Goal: Task Accomplishment & Management: Complete application form

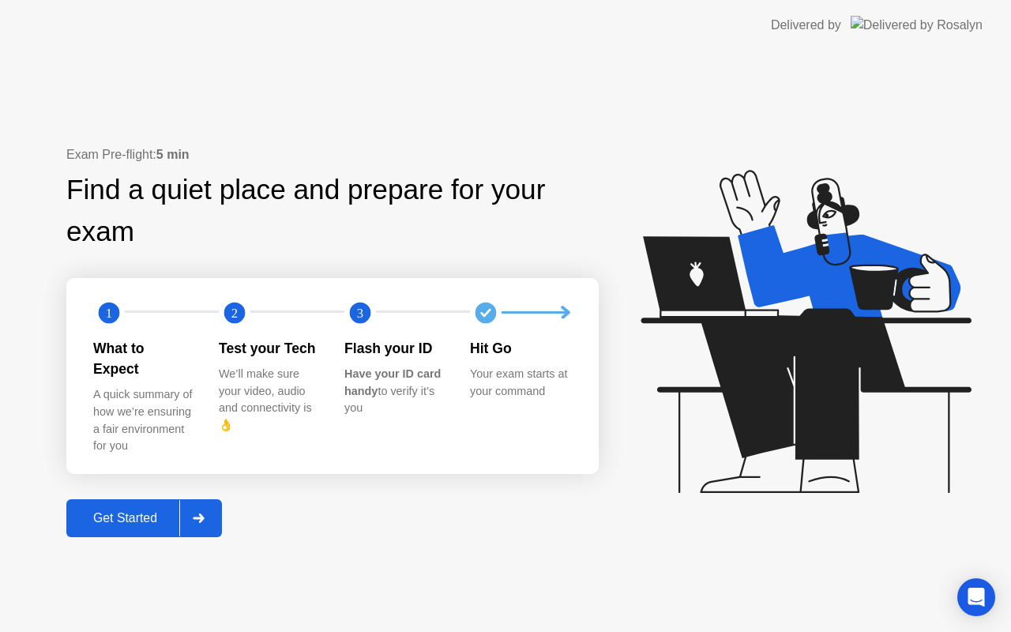
click at [216, 505] on div at bounding box center [198, 518] width 38 height 36
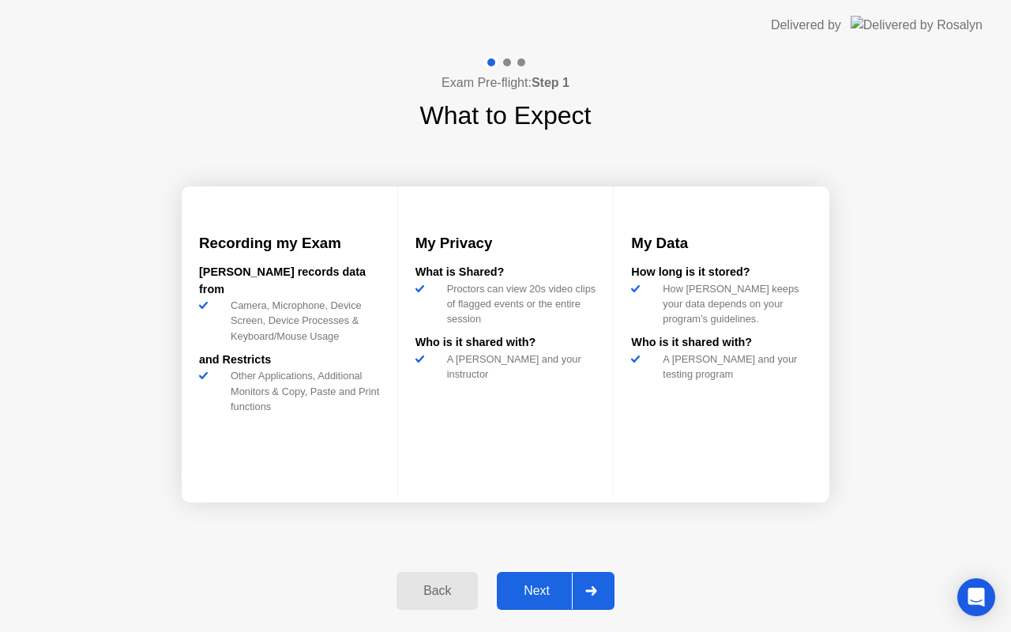
click at [584, 584] on div at bounding box center [591, 591] width 38 height 36
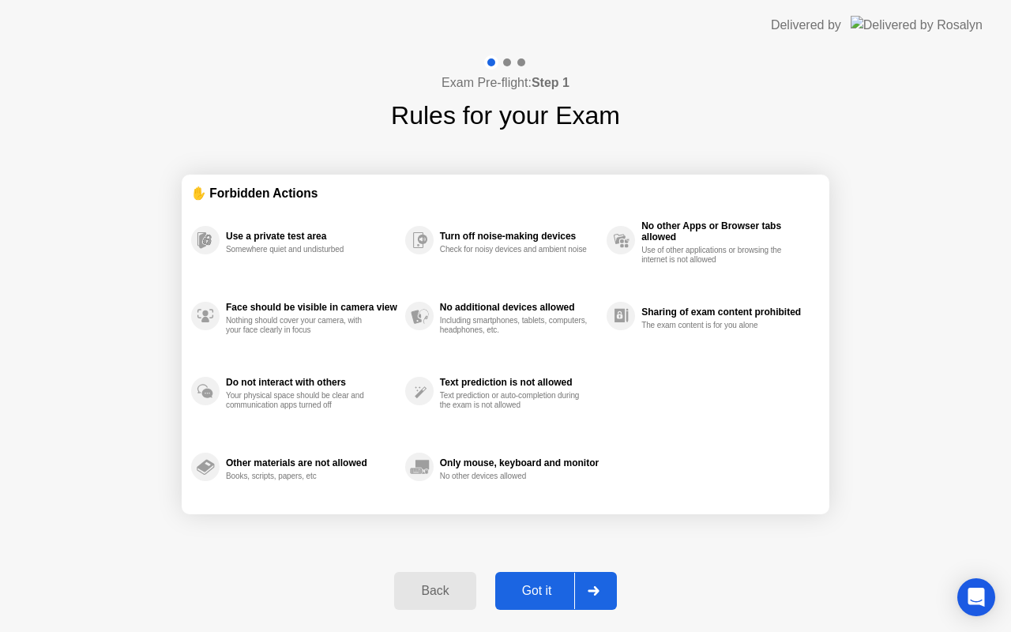
click at [586, 584] on div at bounding box center [593, 591] width 38 height 36
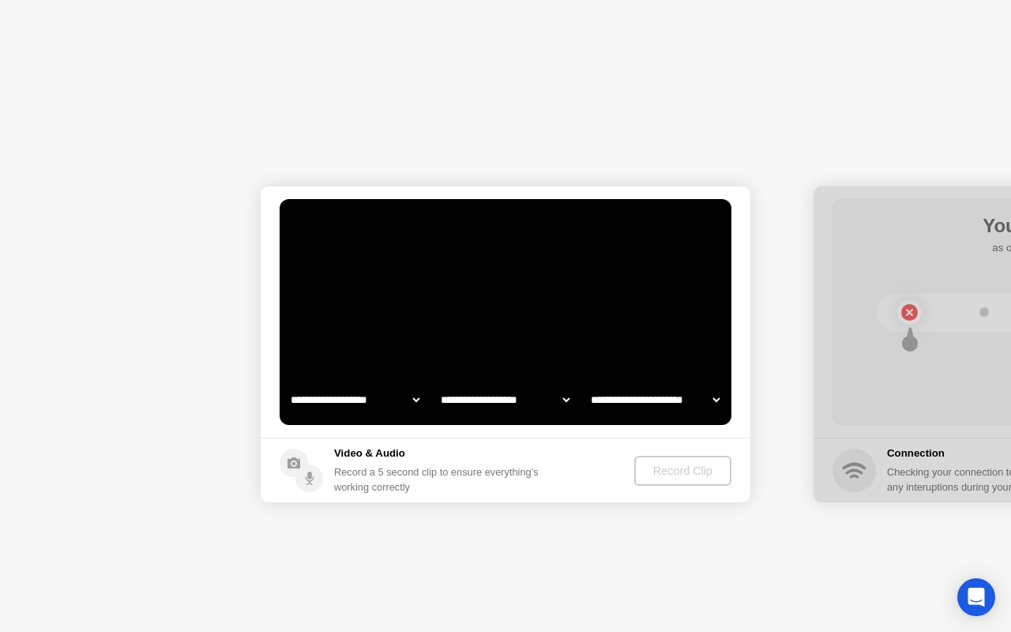
select select "**********"
select select "*******"
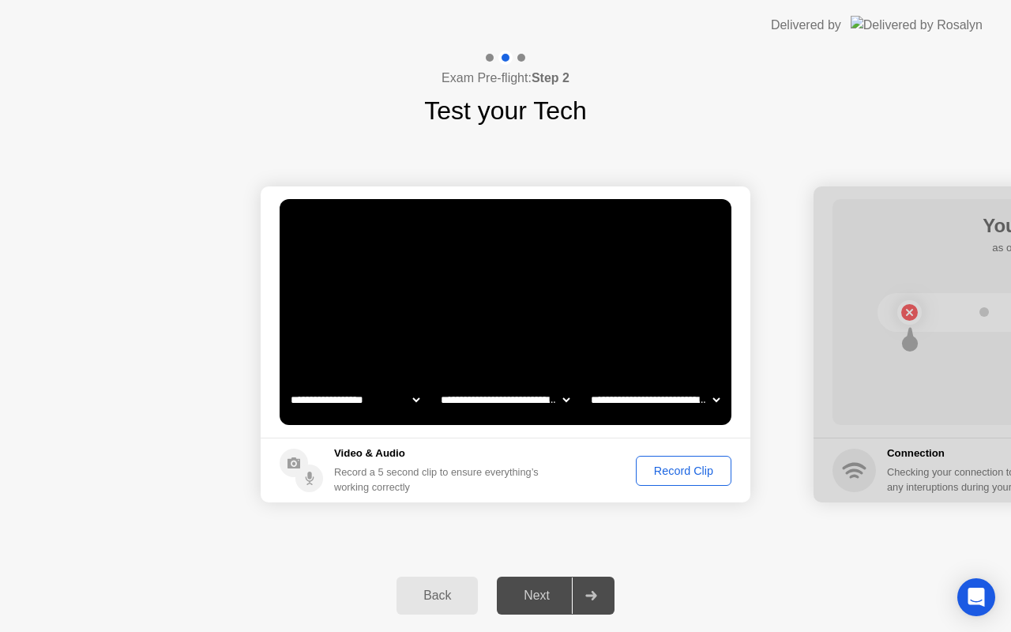
click at [685, 464] on div "Record Clip" at bounding box center [683, 470] width 85 height 13
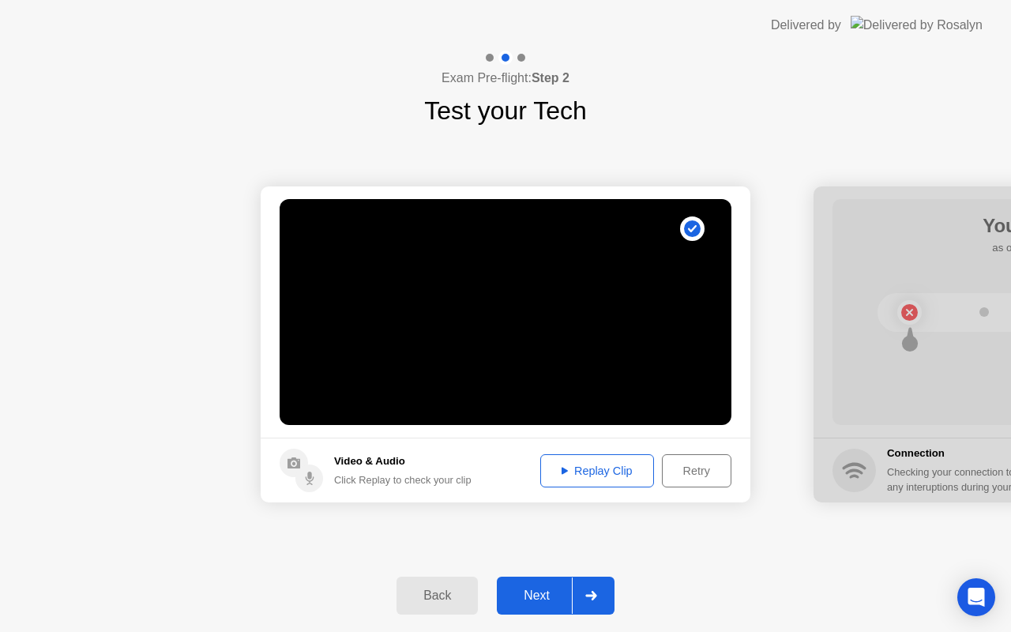
click at [637, 471] on div "Replay Clip" at bounding box center [597, 470] width 103 height 13
click at [686, 477] on div "Retry" at bounding box center [696, 470] width 58 height 13
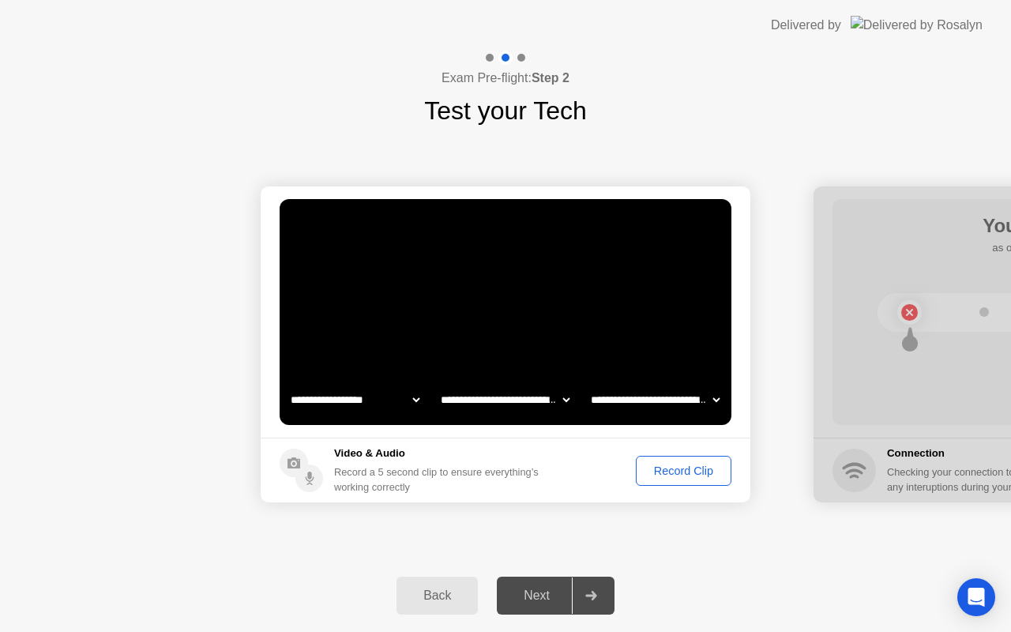
click at [686, 477] on div "Record Clip" at bounding box center [683, 470] width 85 height 13
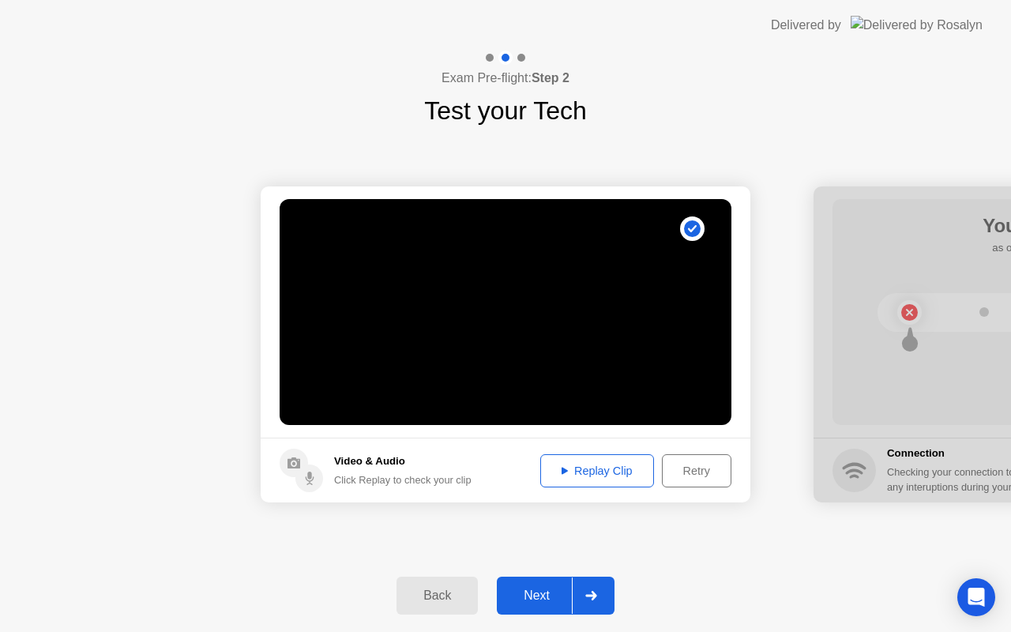
click at [603, 475] on div "Replay Clip" at bounding box center [597, 470] width 103 height 13
click at [593, 596] on icon at bounding box center [591, 595] width 12 height 9
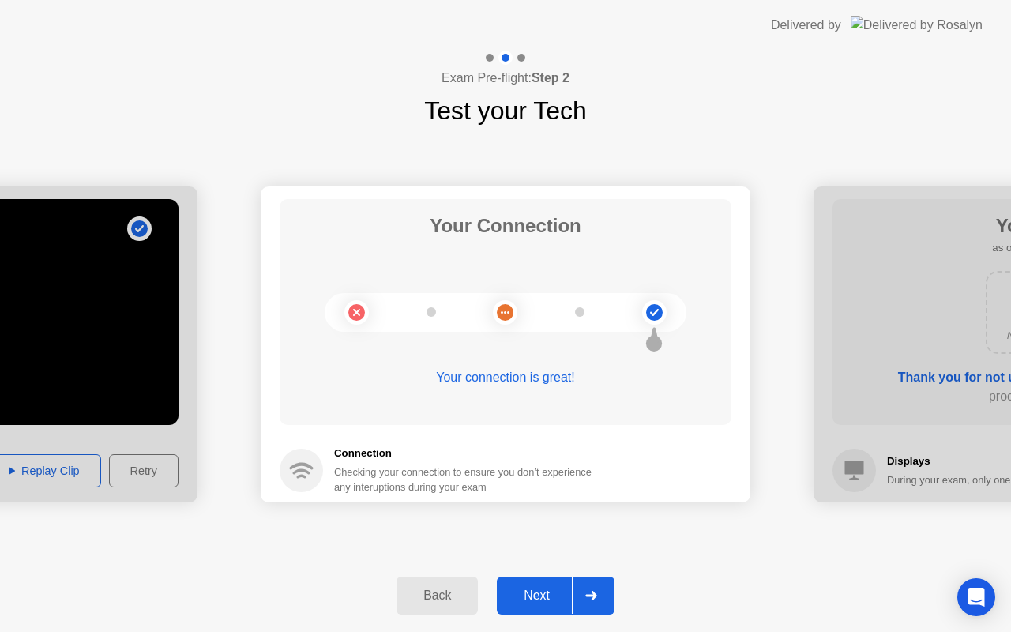
click at [584, 600] on div at bounding box center [591, 595] width 38 height 36
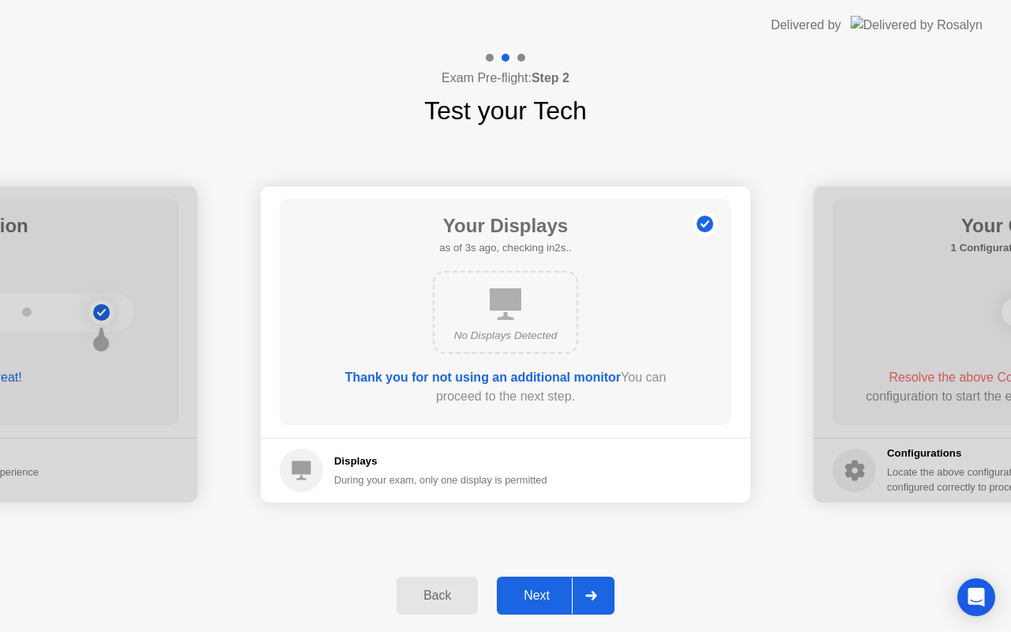
click at [586, 602] on div at bounding box center [591, 595] width 38 height 36
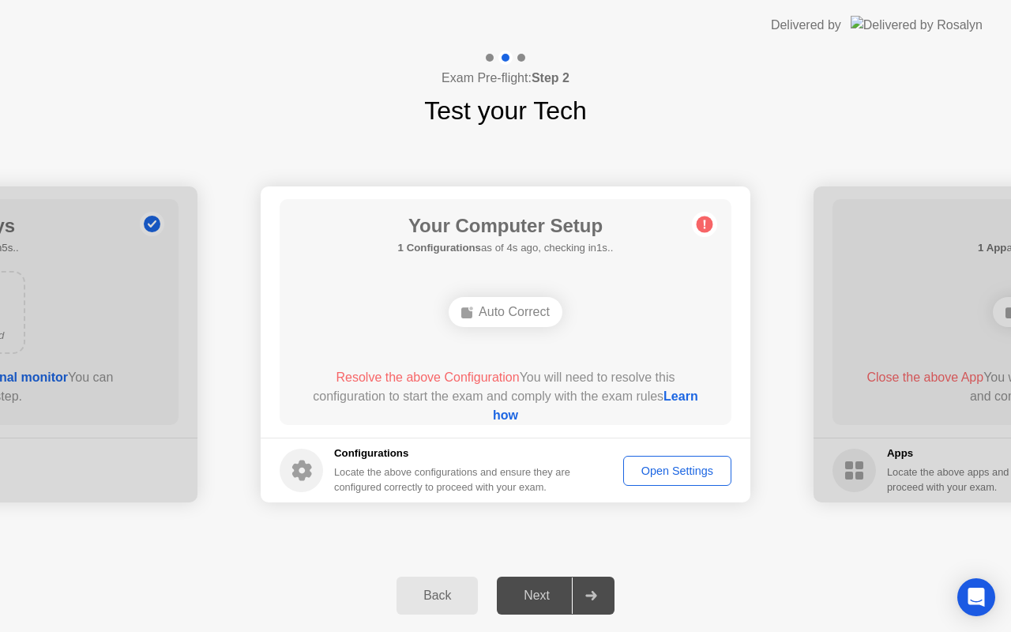
click at [474, 317] on div "Auto Correct" at bounding box center [506, 312] width 114 height 30
click at [494, 307] on div "Auto Correct" at bounding box center [506, 312] width 114 height 30
click at [667, 483] on button "Open Settings" at bounding box center [677, 471] width 108 height 30
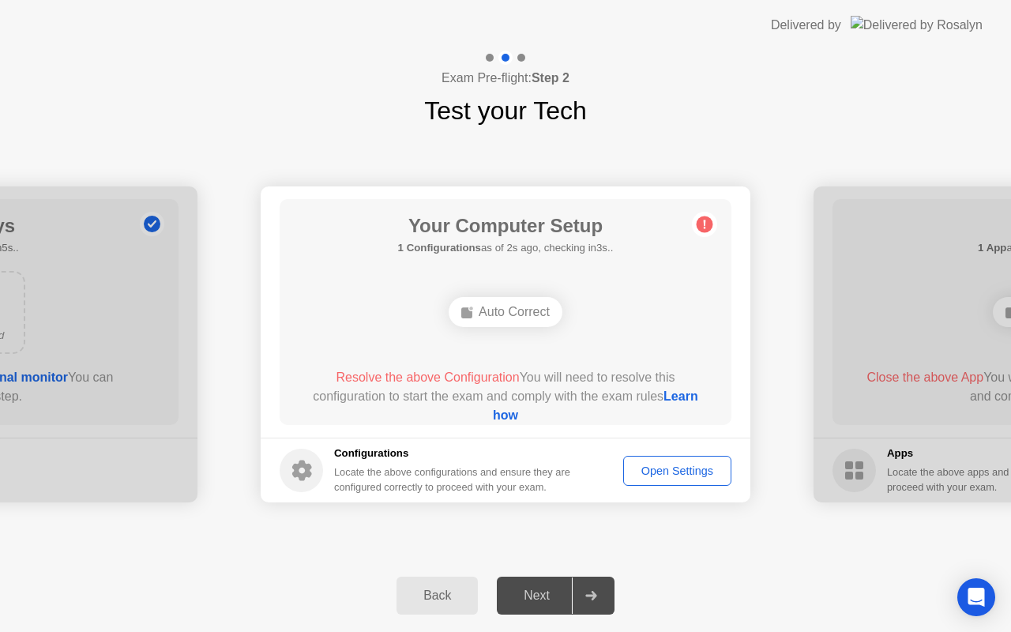
click at [517, 417] on link "Learn how" at bounding box center [595, 405] width 205 height 32
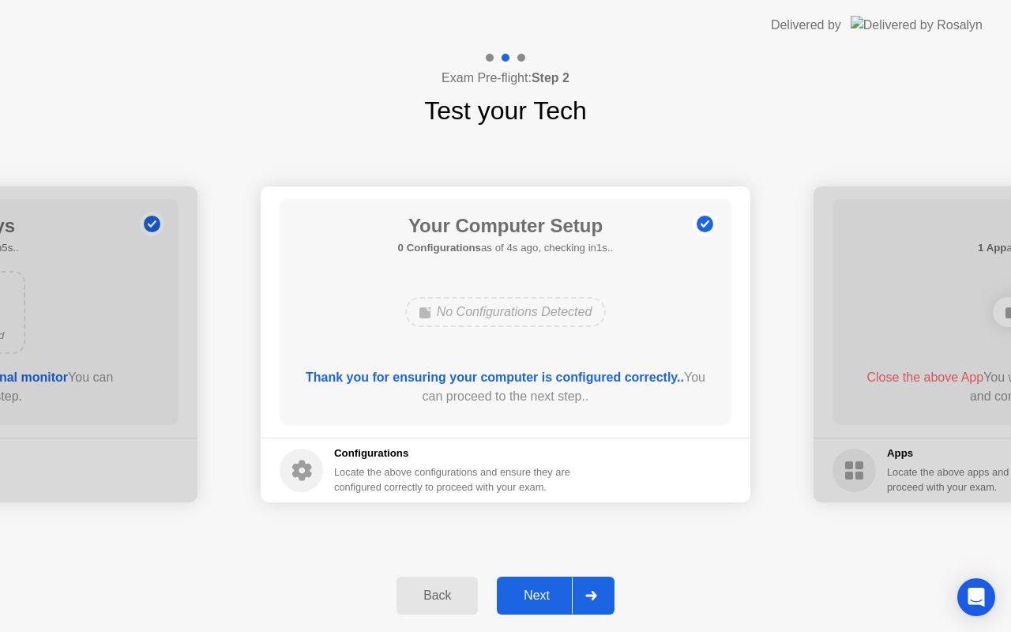
click at [584, 597] on div at bounding box center [591, 595] width 38 height 36
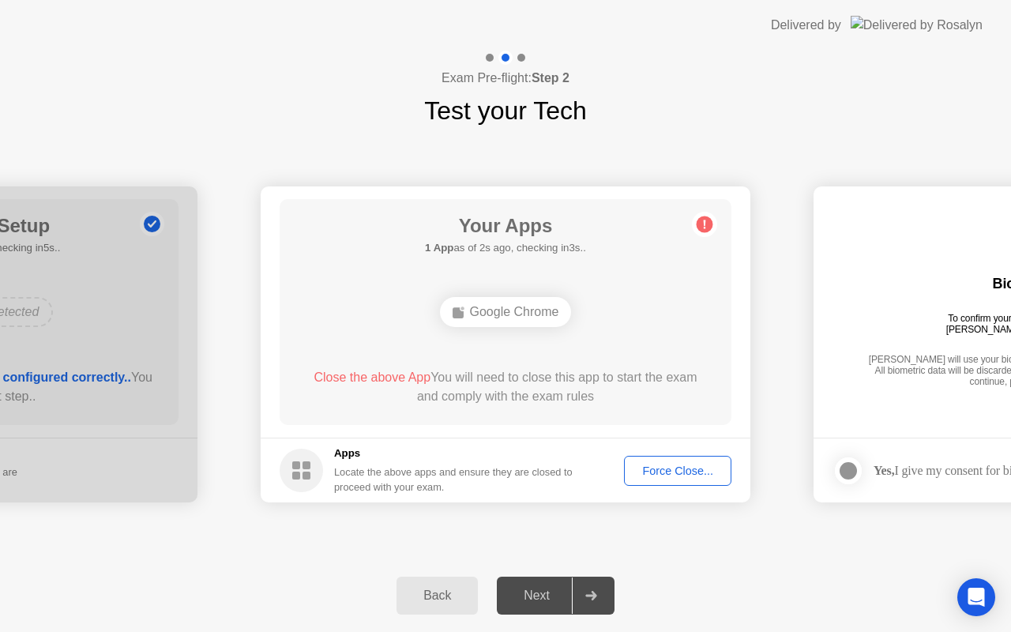
click at [526, 491] on div "Locate the above apps and ensure they are closed to proceed with your exam." at bounding box center [453, 479] width 239 height 30
click at [539, 460] on h5 "Apps" at bounding box center [453, 453] width 239 height 16
click at [618, 542] on div "**********" at bounding box center [505, 345] width 1011 height 430
click at [595, 599] on icon at bounding box center [591, 595] width 12 height 9
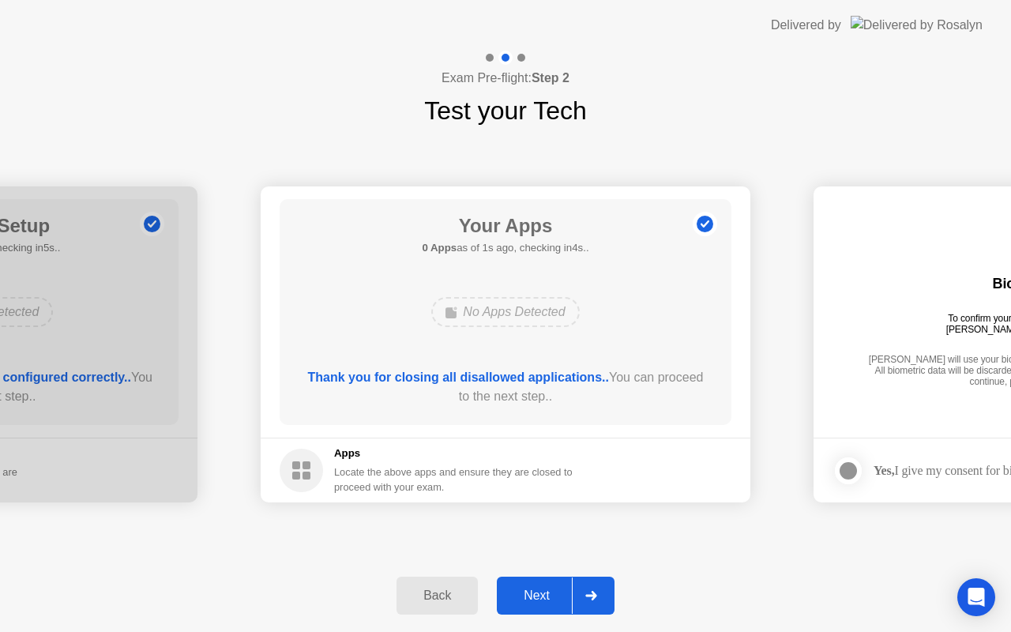
click at [590, 590] on div at bounding box center [591, 595] width 38 height 36
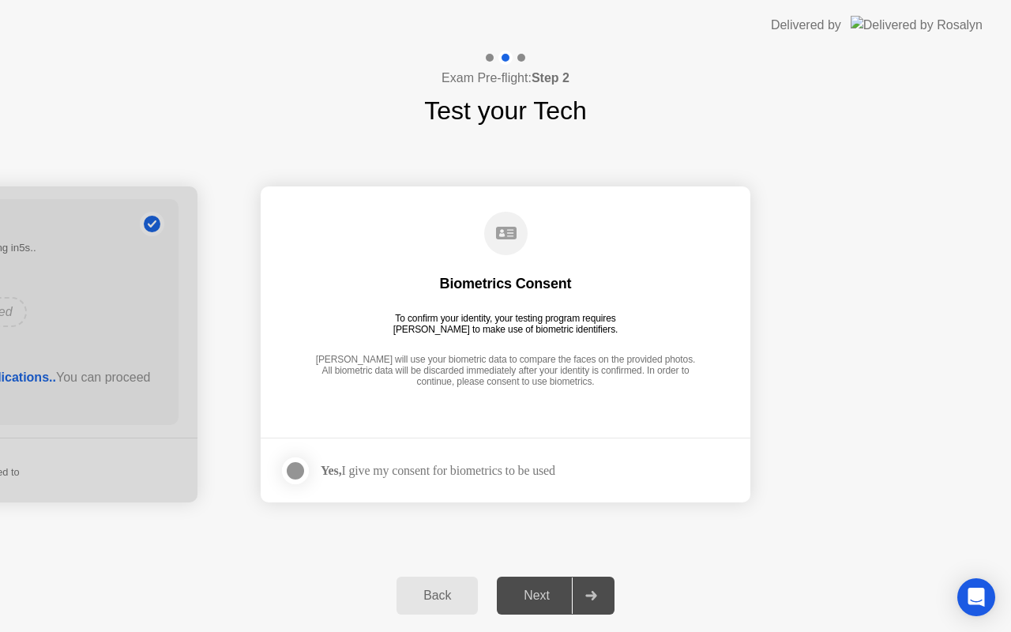
click at [601, 599] on div at bounding box center [591, 595] width 38 height 36
click at [543, 595] on div "Next" at bounding box center [537, 595] width 70 height 14
click at [480, 463] on div "Yes, I give my consent for biometrics to be used" at bounding box center [438, 470] width 235 height 15
click at [392, 477] on div "Yes, I give my consent for biometrics to be used" at bounding box center [438, 470] width 235 height 15
click at [302, 466] on div at bounding box center [295, 470] width 19 height 19
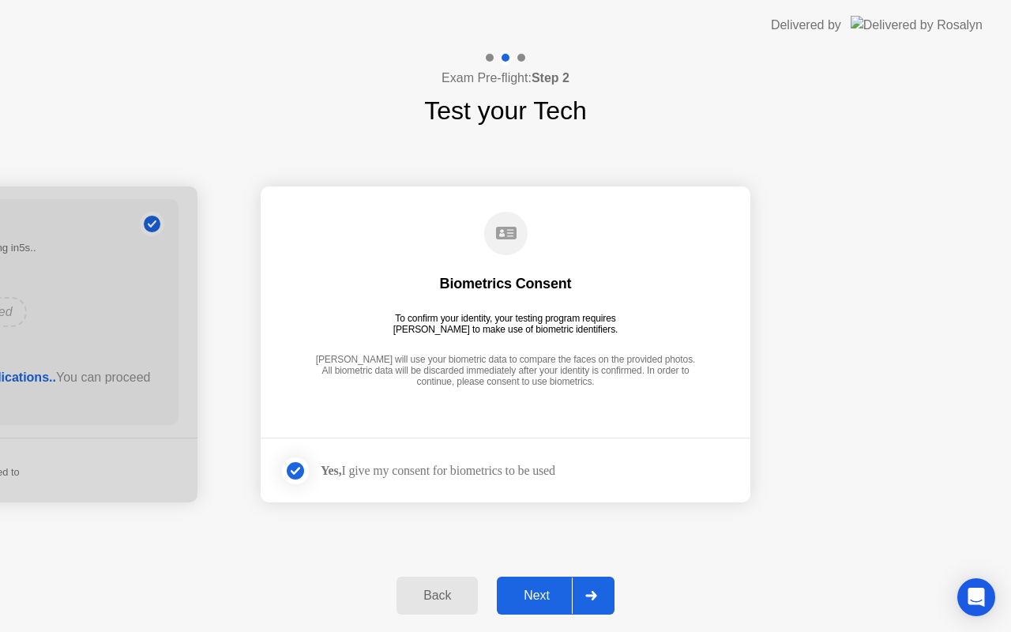
click at [544, 606] on button "Next" at bounding box center [556, 596] width 118 height 38
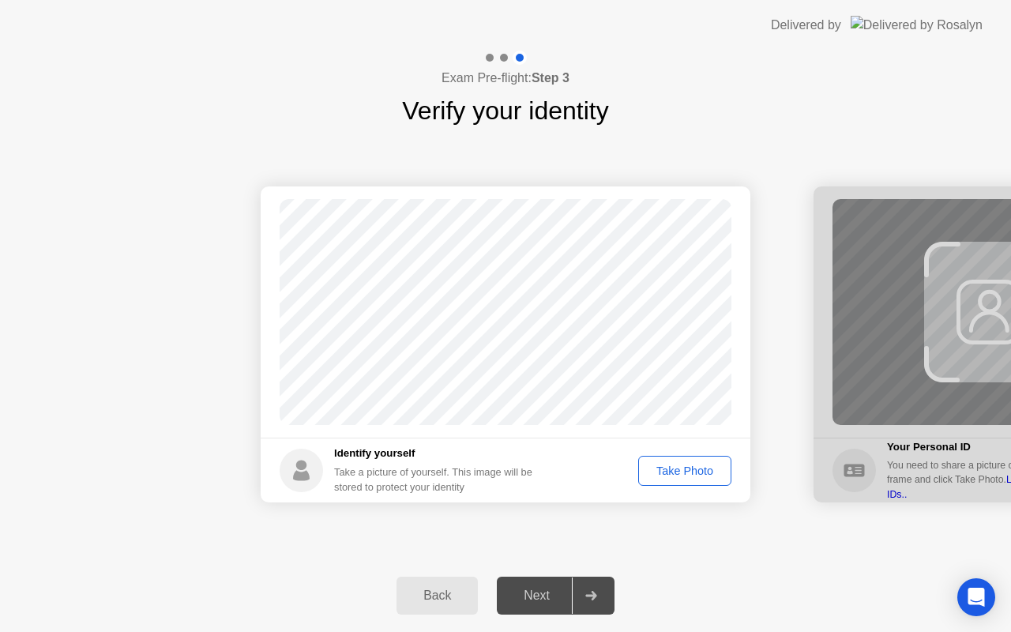
click at [682, 473] on div "Take Photo" at bounding box center [685, 470] width 82 height 13
click at [688, 475] on div "Retake" at bounding box center [695, 470] width 62 height 13
click at [673, 472] on div "Take Photo" at bounding box center [685, 470] width 82 height 13
click at [552, 600] on div "Next" at bounding box center [537, 595] width 70 height 14
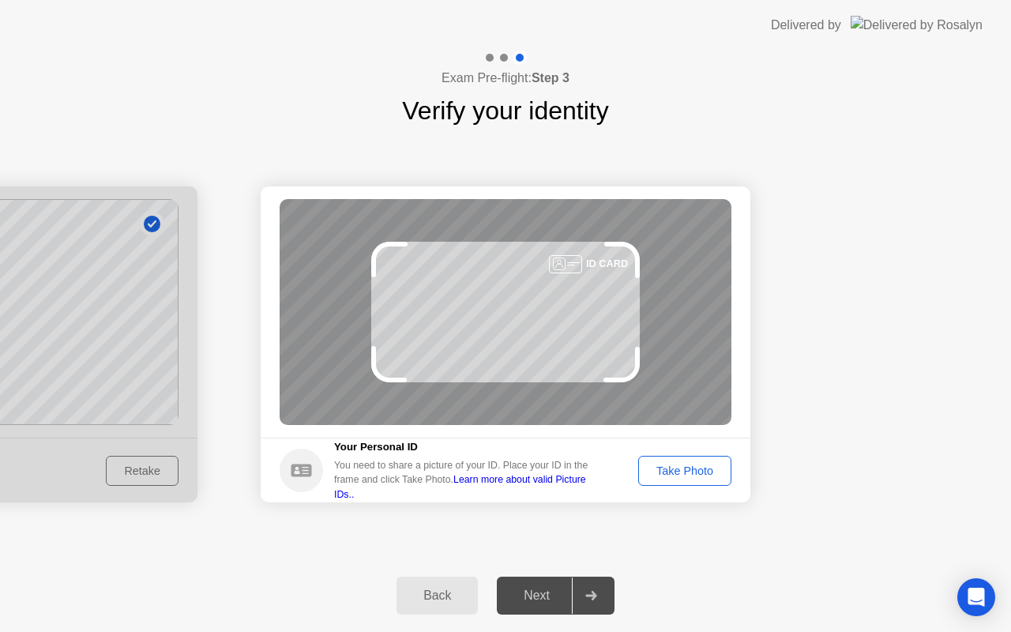
click at [698, 468] on div "Take Photo" at bounding box center [685, 470] width 82 height 13
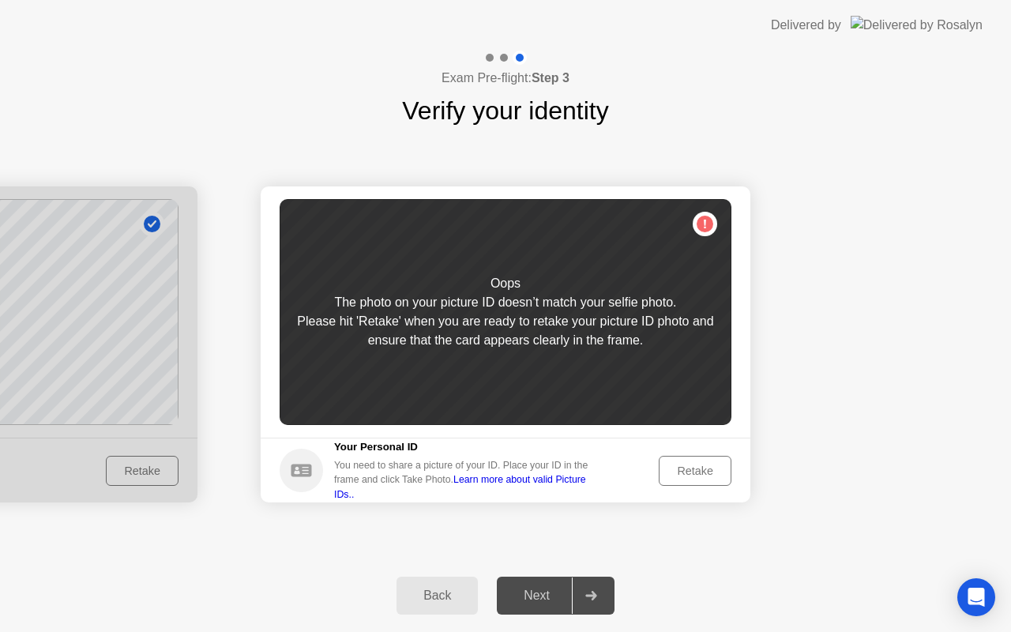
click at [664, 464] on div "Retake" at bounding box center [695, 470] width 62 height 13
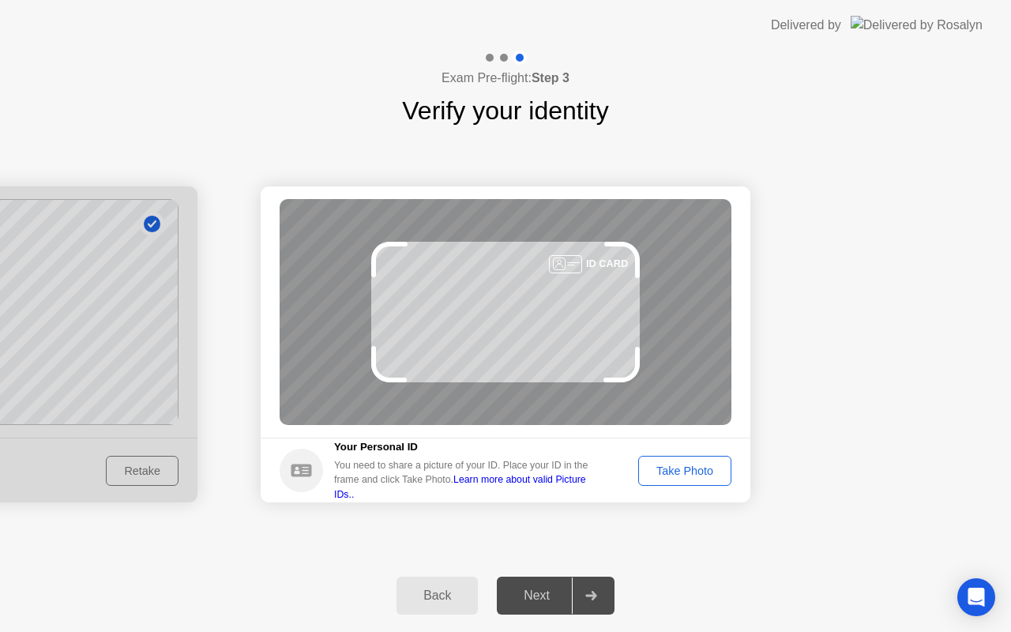
click at [666, 468] on div "Take Photo" at bounding box center [685, 470] width 82 height 13
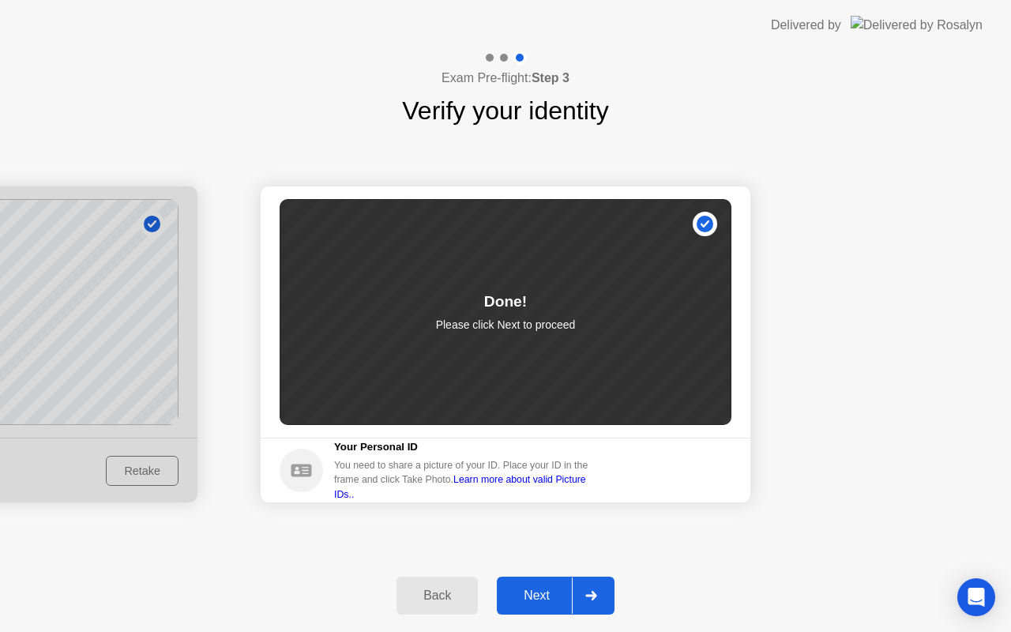
click at [573, 583] on div at bounding box center [591, 595] width 38 height 36
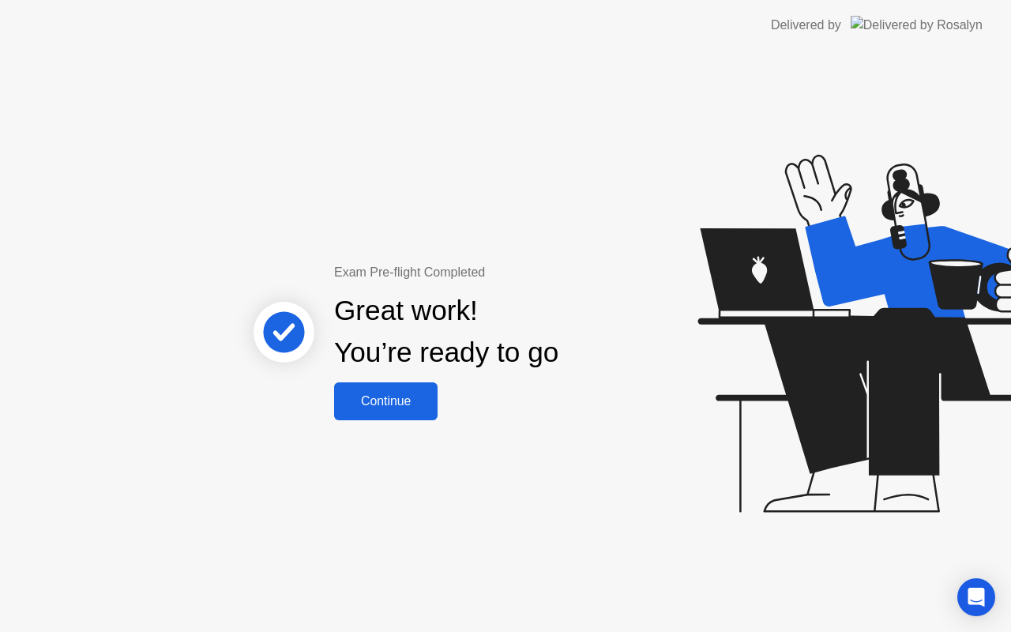
click at [411, 407] on div "Continue" at bounding box center [386, 401] width 94 height 14
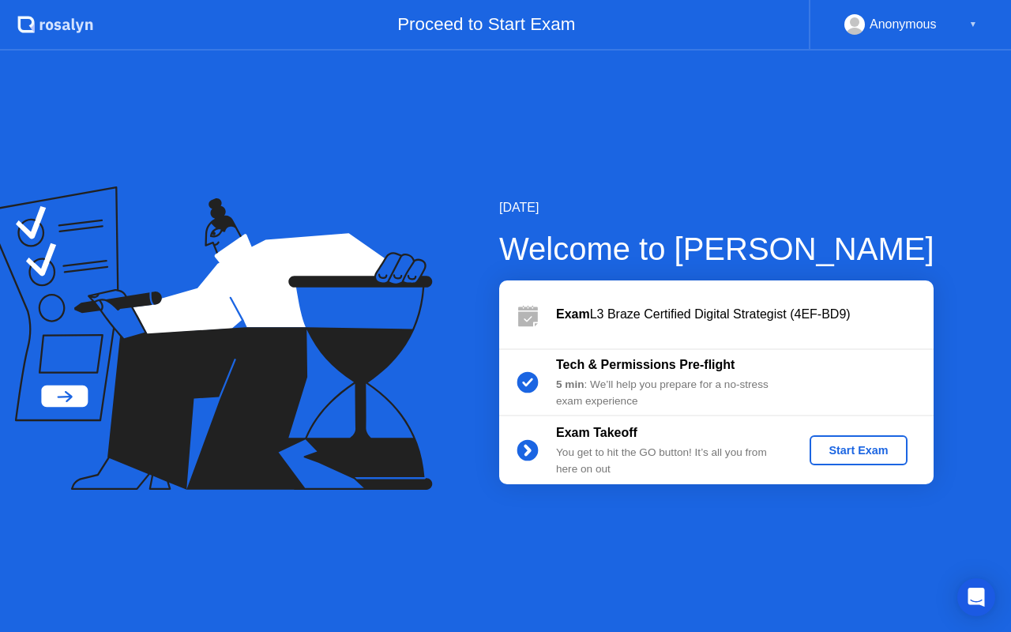
click at [855, 452] on div "Start Exam" at bounding box center [858, 450] width 85 height 13
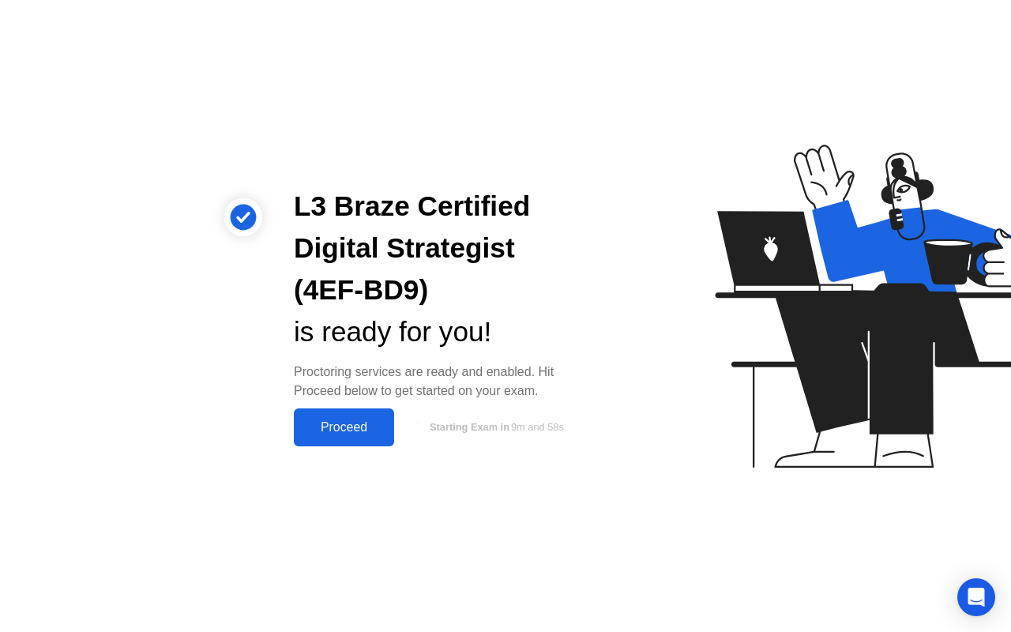
click at [328, 431] on div "Proceed" at bounding box center [344, 427] width 91 height 14
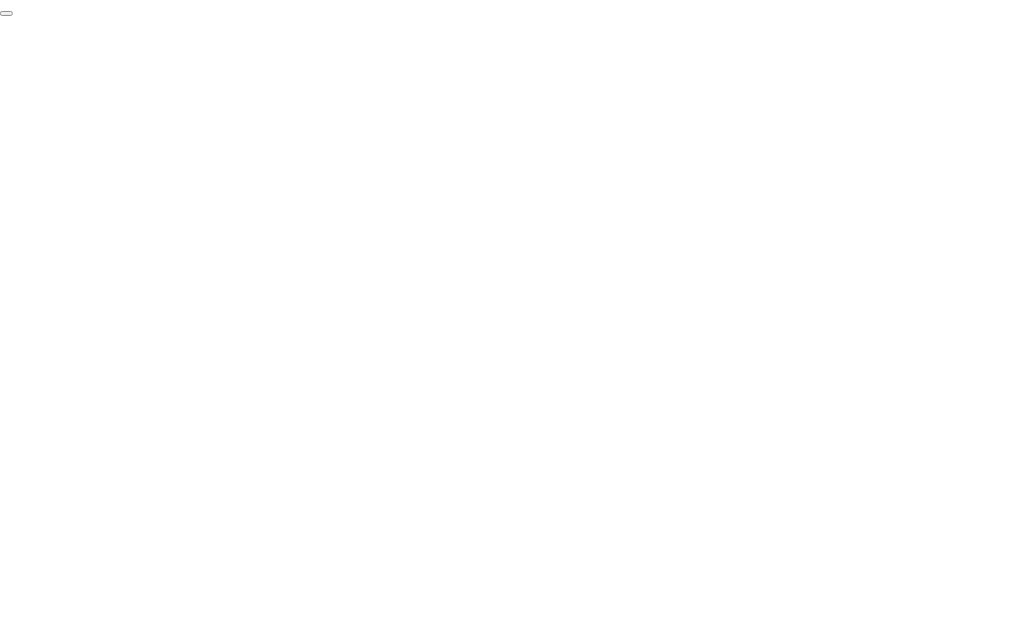
click div "End Proctoring Session"
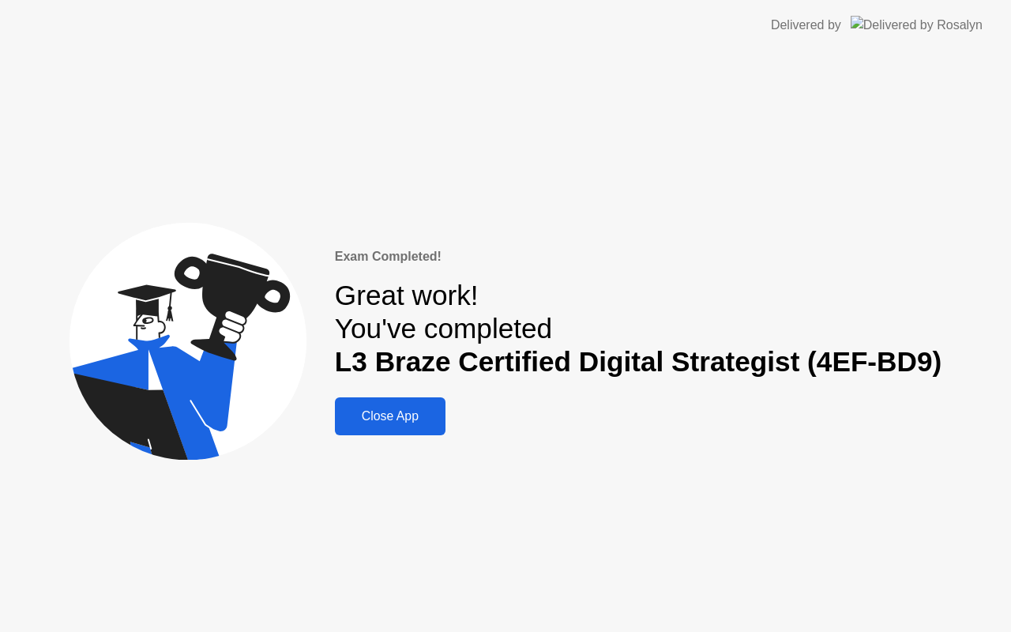
click at [395, 413] on div "Close App" at bounding box center [390, 416] width 101 height 14
